Goal: Task Accomplishment & Management: Complete application form

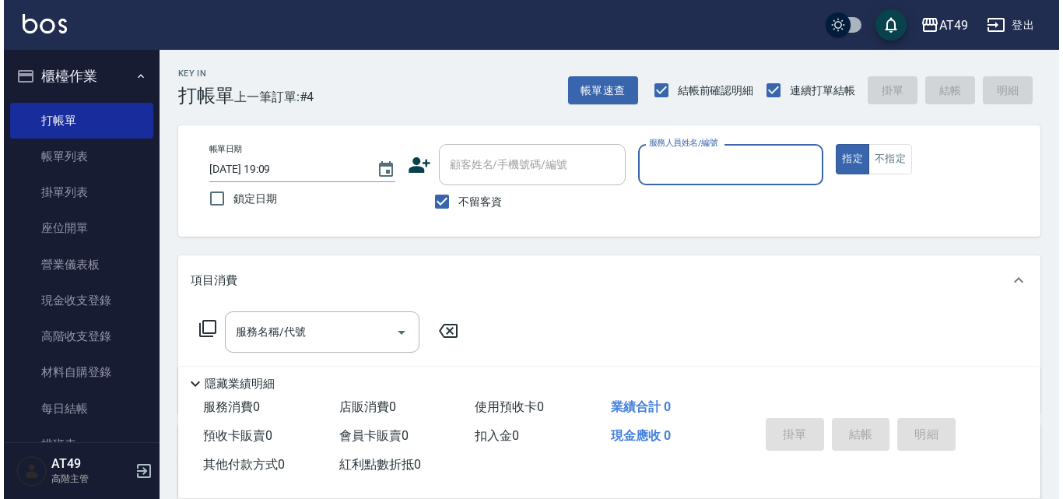
scroll to position [311, 0]
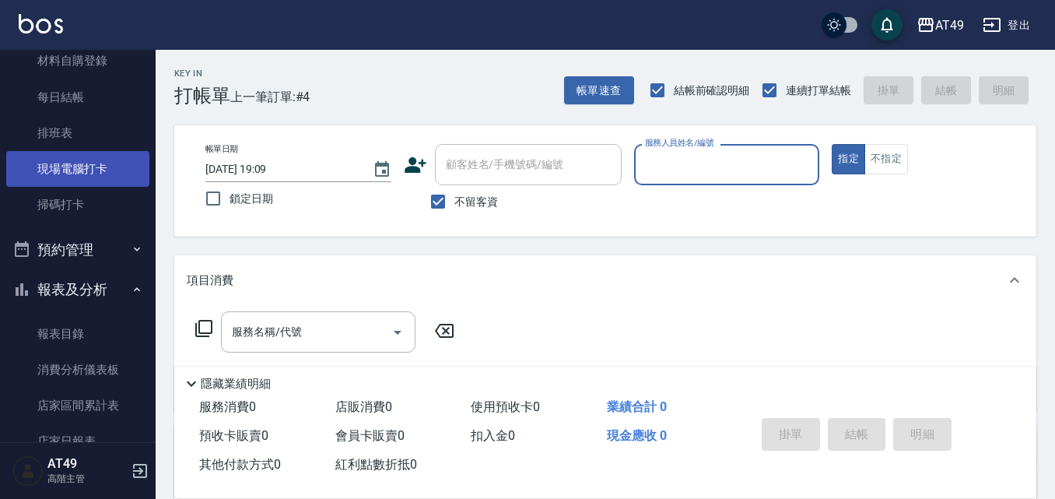
click at [73, 165] on link "現場電腦打卡" at bounding box center [77, 169] width 143 height 36
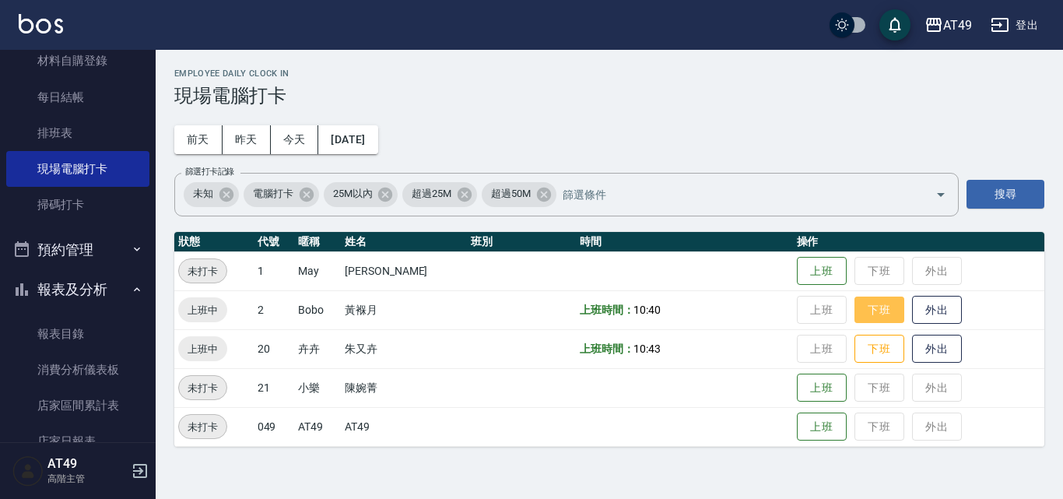
click at [858, 317] on button "下班" at bounding box center [879, 309] width 50 height 27
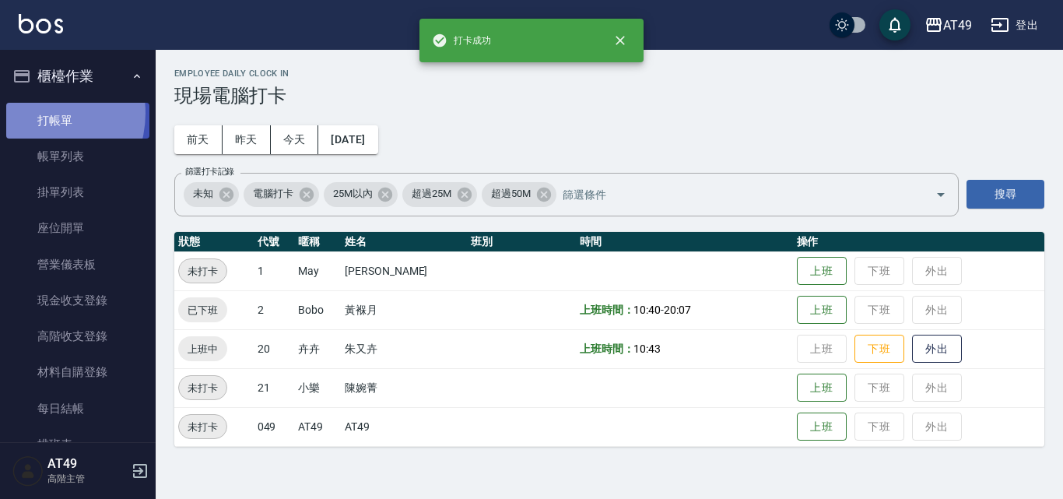
click at [36, 113] on link "打帳單" at bounding box center [77, 121] width 143 height 36
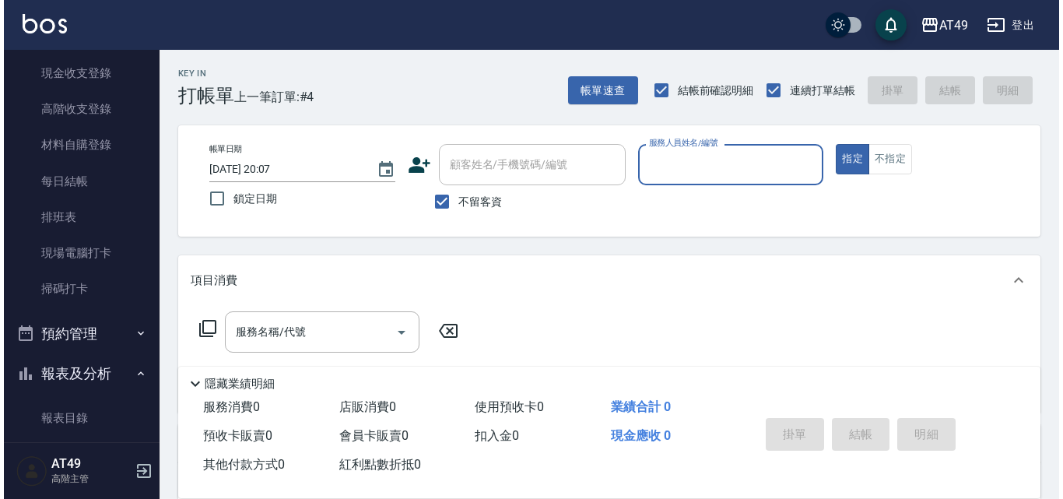
scroll to position [233, 0]
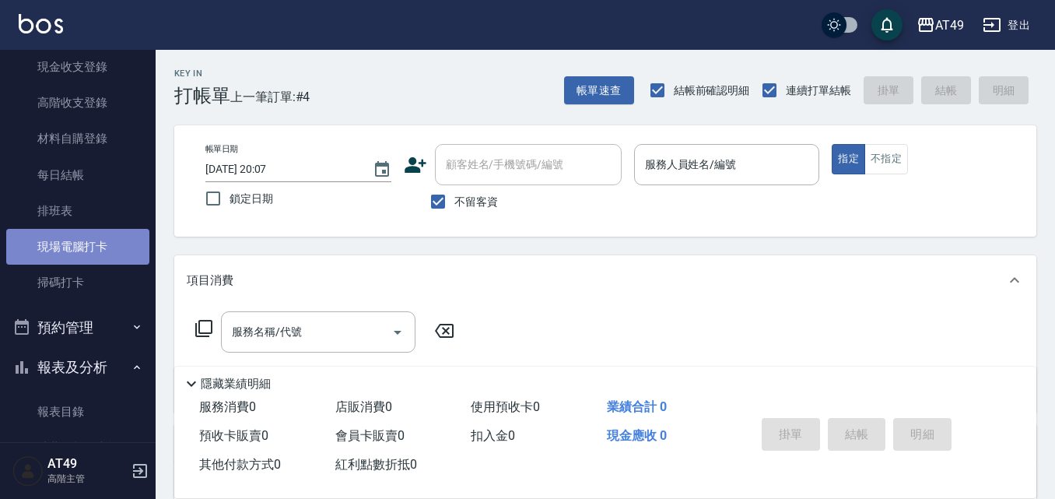
click at [77, 238] on link "現場電腦打卡" at bounding box center [77, 247] width 143 height 36
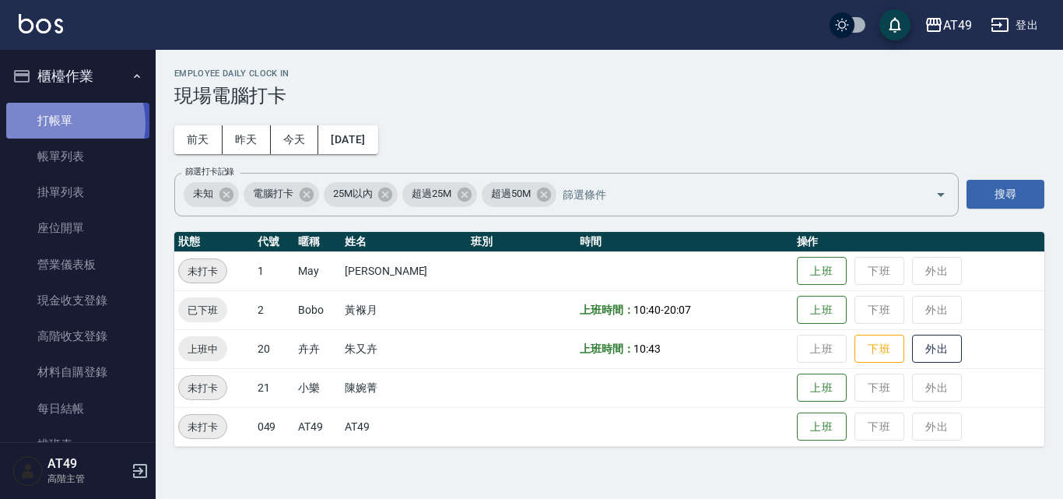
click at [58, 123] on link "打帳單" at bounding box center [77, 121] width 143 height 36
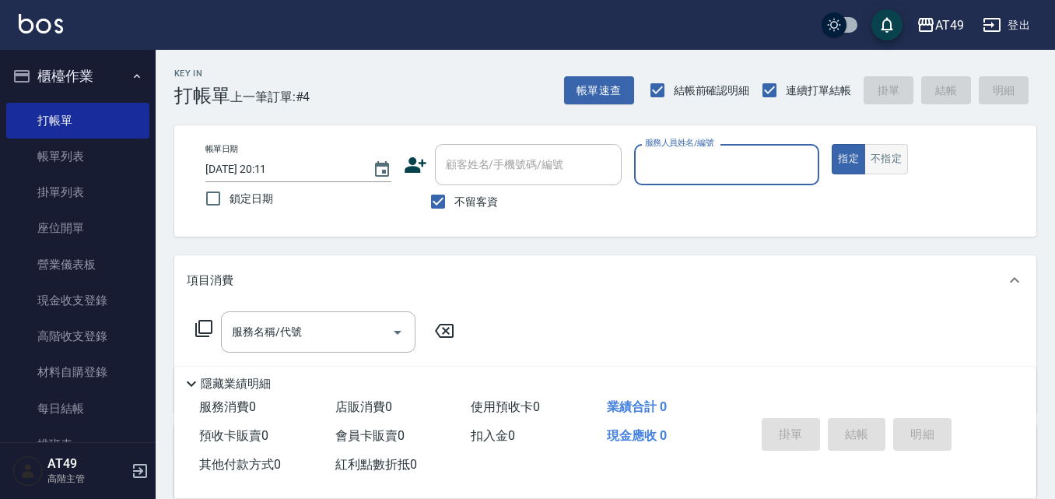
click at [887, 167] on button "不指定" at bounding box center [886, 159] width 44 height 30
click at [715, 172] on input "服務人員姓名/編號" at bounding box center [727, 164] width 172 height 27
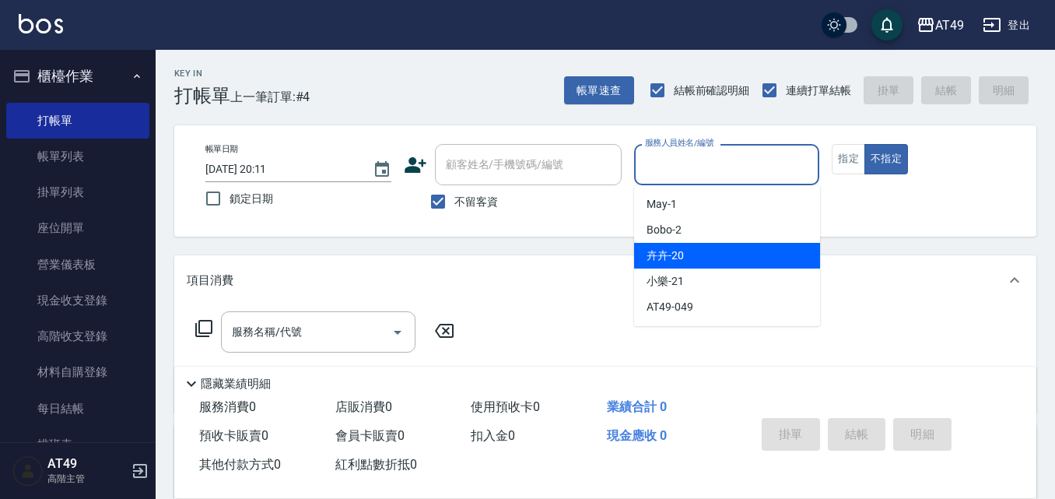
click at [695, 257] on div "卉卉 -20" at bounding box center [727, 256] width 186 height 26
type input "卉卉-20"
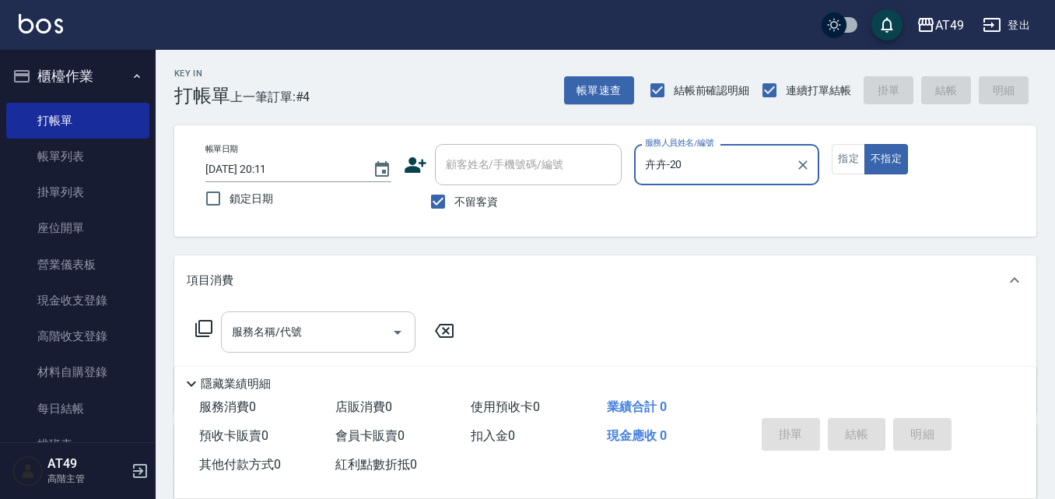
click at [336, 350] on div "服務名稱/代號" at bounding box center [318, 331] width 194 height 41
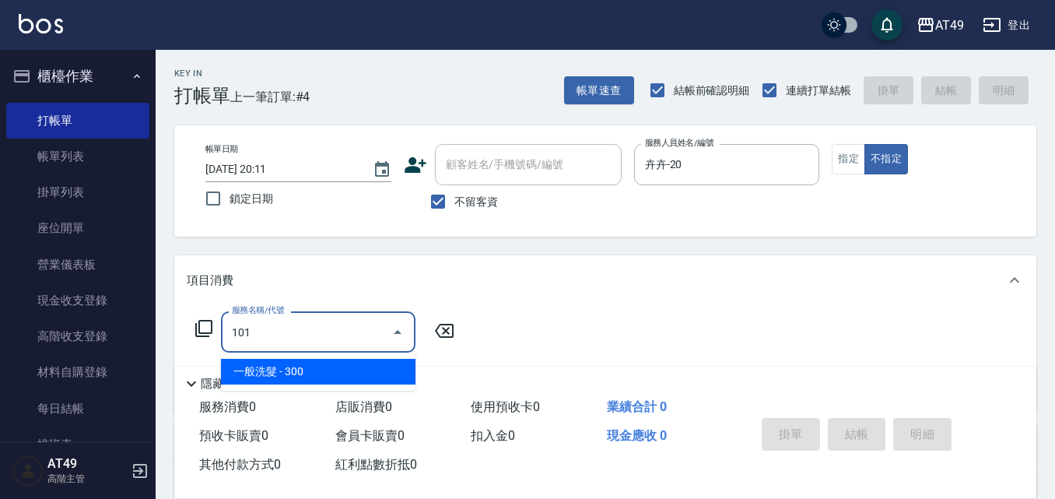
click at [338, 373] on span "一般洗髮 - 300" at bounding box center [318, 372] width 194 height 26
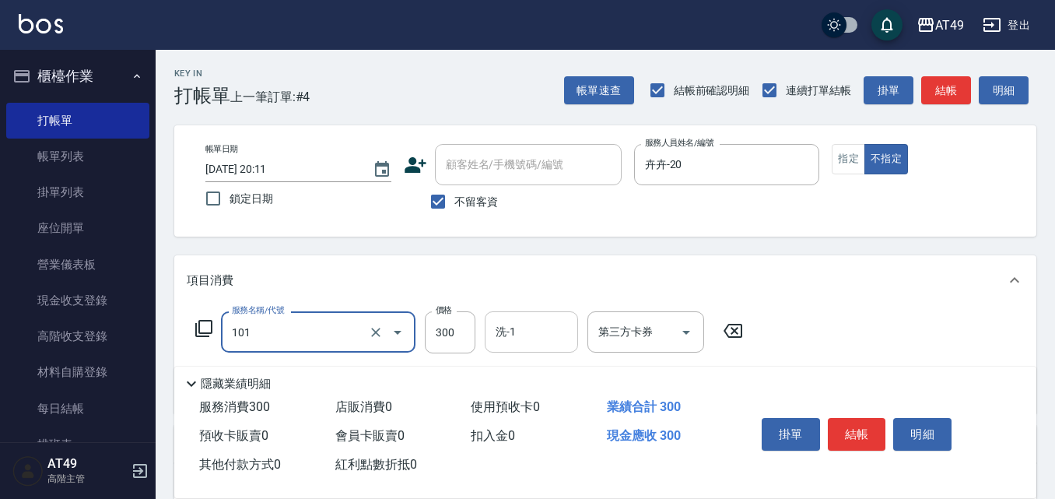
type input "一般洗髮(101)"
click at [538, 342] on input "洗-1" at bounding box center [531, 331] width 79 height 27
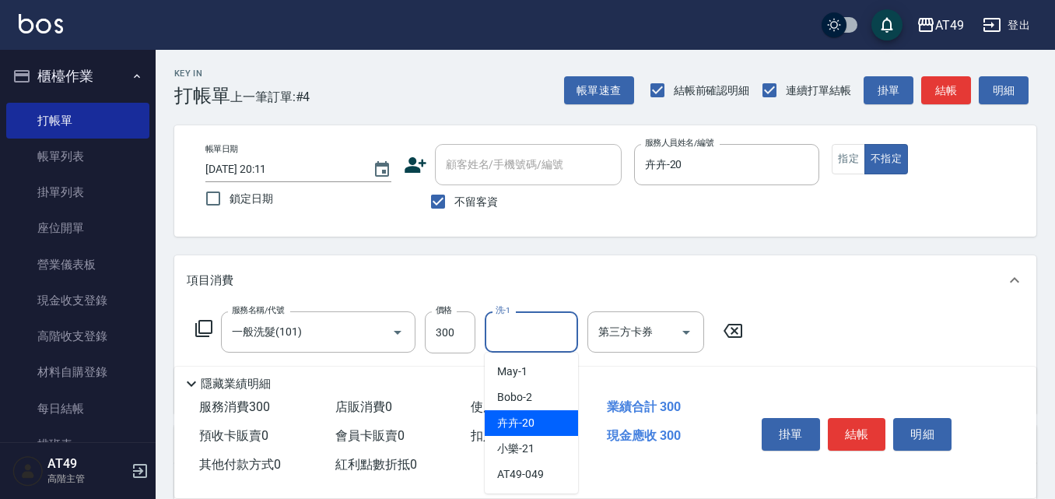
click at [553, 415] on div "卉卉 -20" at bounding box center [531, 423] width 93 height 26
type input "卉卉-20"
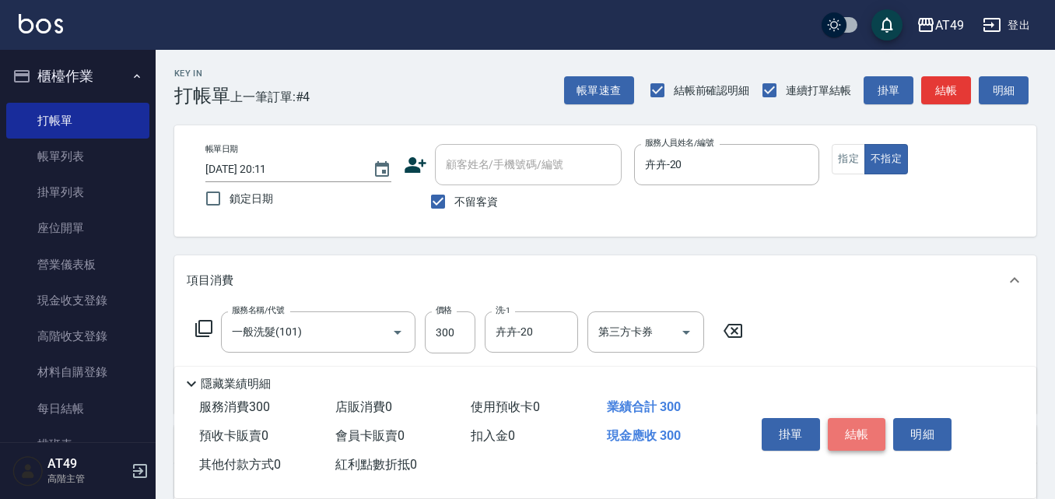
click at [851, 426] on button "結帳" at bounding box center [857, 434] width 58 height 33
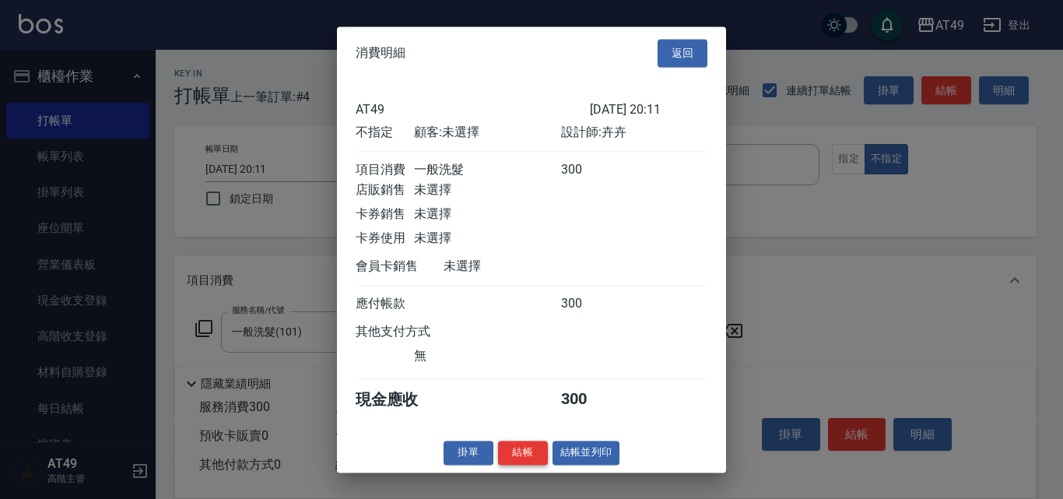
click at [538, 457] on button "結帳" at bounding box center [523, 452] width 50 height 24
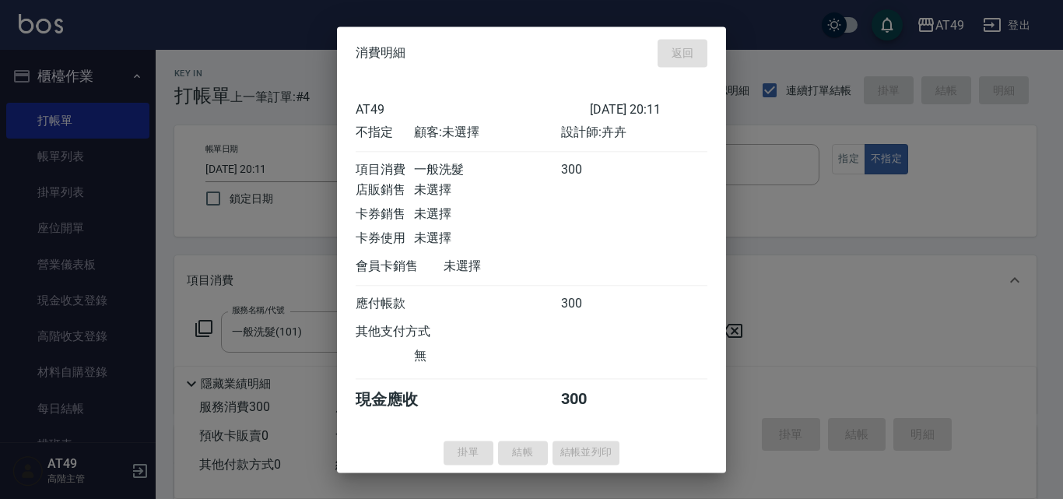
type input "[DATE] 20:34"
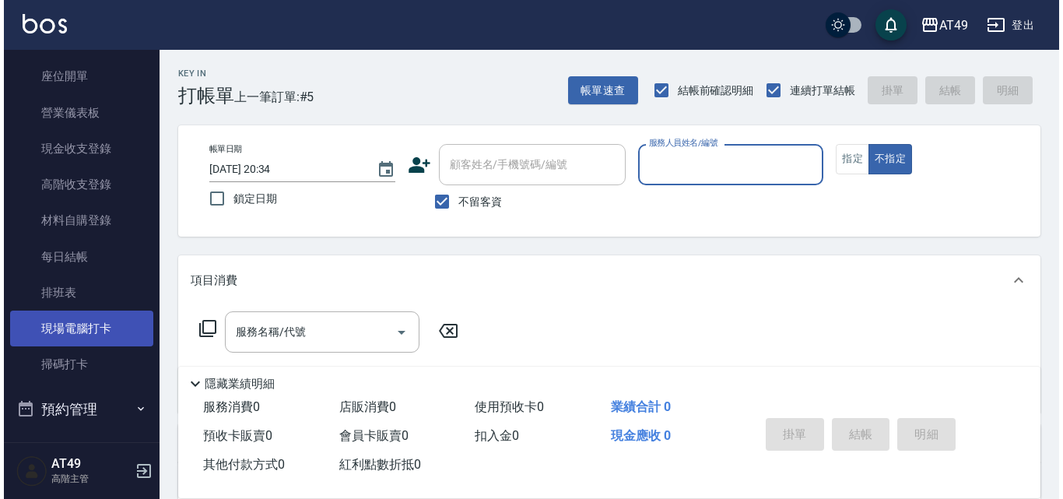
scroll to position [156, 0]
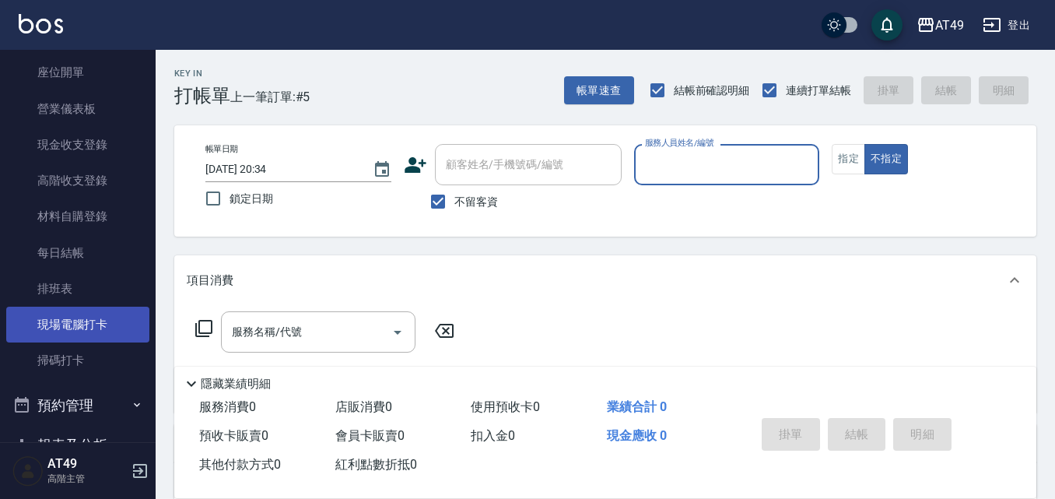
click at [71, 335] on link "現場電腦打卡" at bounding box center [77, 324] width 143 height 36
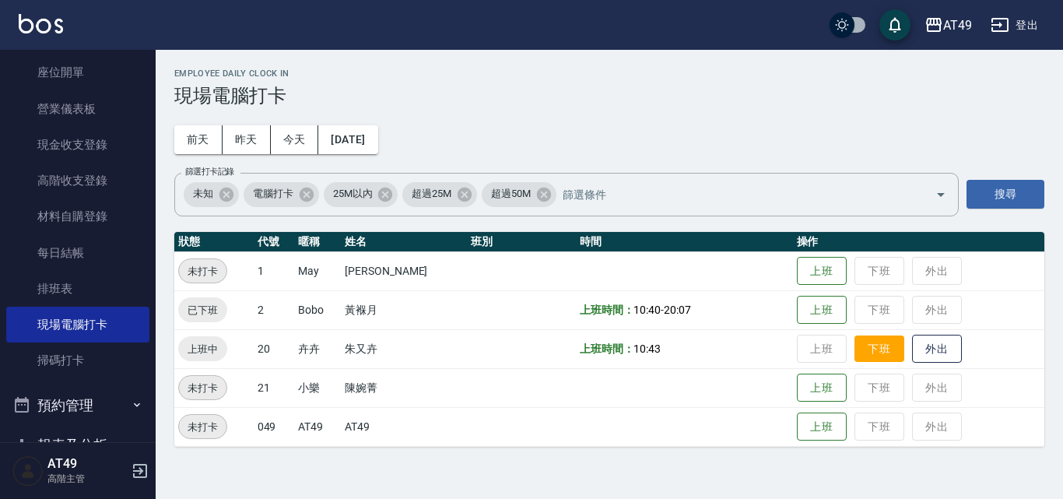
click at [877, 353] on button "下班" at bounding box center [879, 348] width 50 height 27
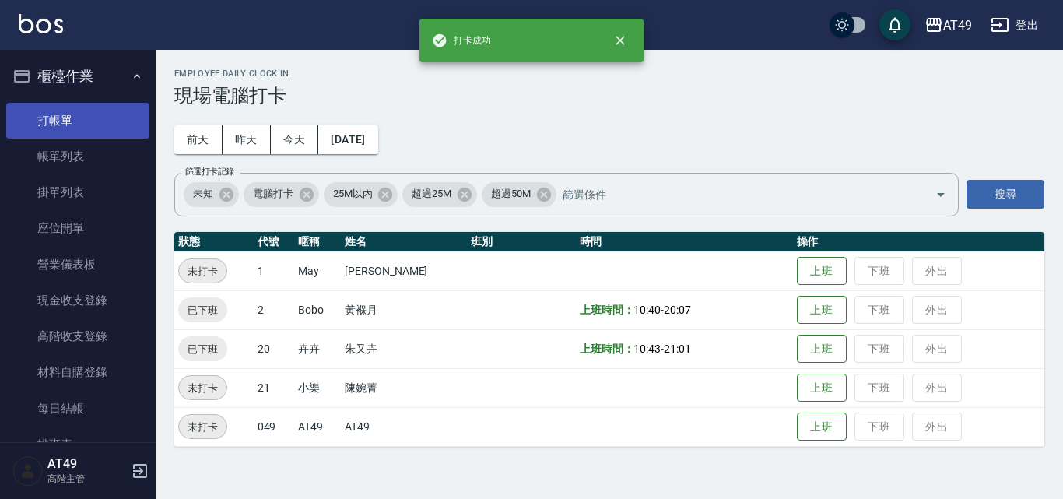
click at [72, 117] on link "打帳單" at bounding box center [77, 121] width 143 height 36
